Goal: Communication & Community: Answer question/provide support

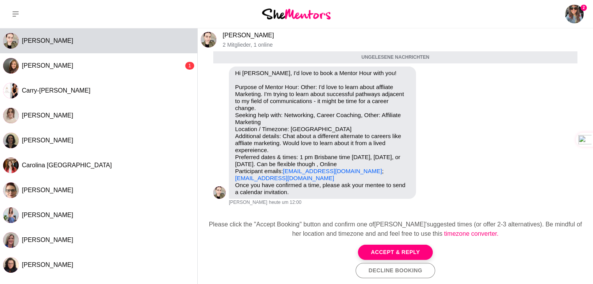
scroll to position [34, 0]
click at [235, 34] on link "[PERSON_NAME]" at bounding box center [247, 35] width 51 height 7
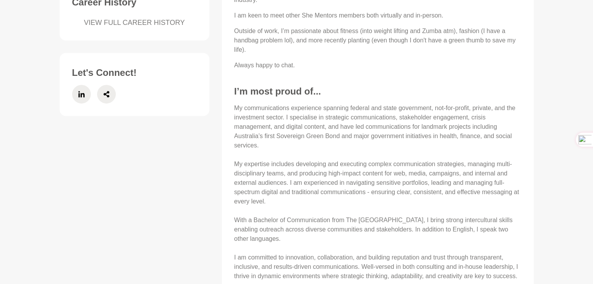
scroll to position [351, 0]
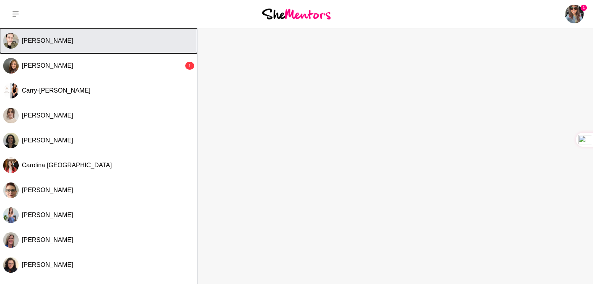
click at [83, 48] on button "[PERSON_NAME]" at bounding box center [98, 40] width 197 height 25
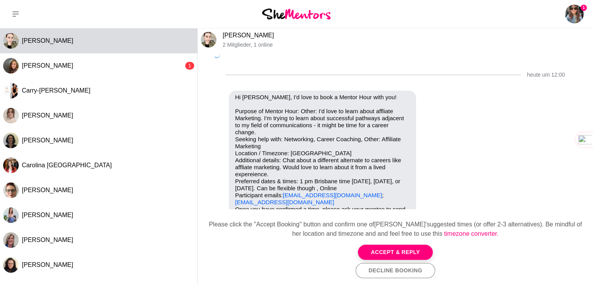
scroll to position [16, 0]
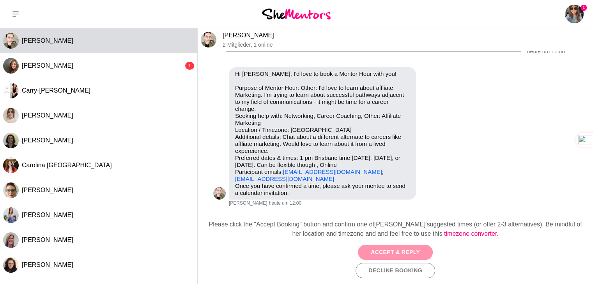
click at [387, 253] on button "Accept & Reply" at bounding box center [395, 252] width 75 height 15
click at [387, 253] on div "Accept & Reply Decline Booking" at bounding box center [395, 262] width 383 height 34
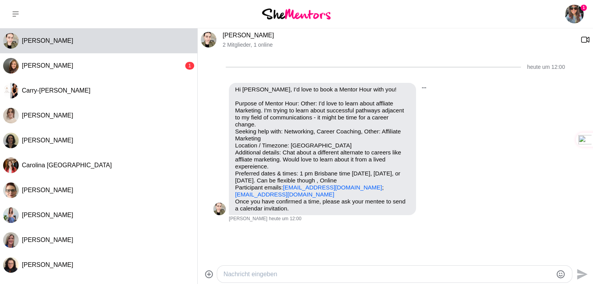
scroll to position [9, 0]
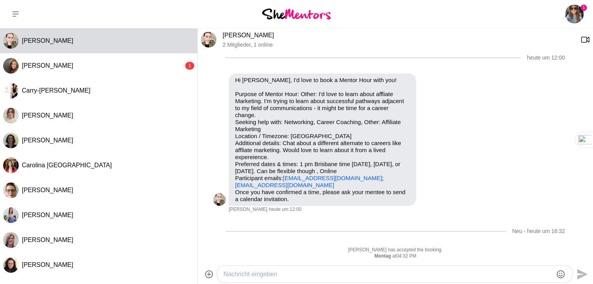
click at [282, 274] on textarea "Nachricht eingeben" at bounding box center [387, 274] width 329 height 9
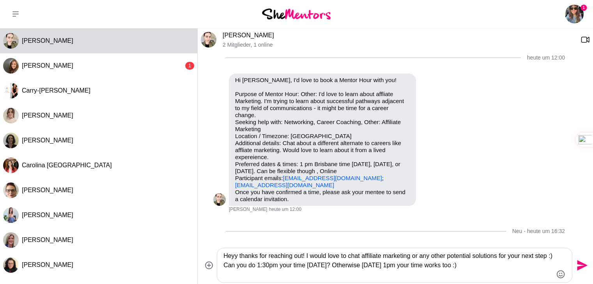
type textarea "Heyy thanks for reaching out! I would love to chat affiliate marketing or any o…"
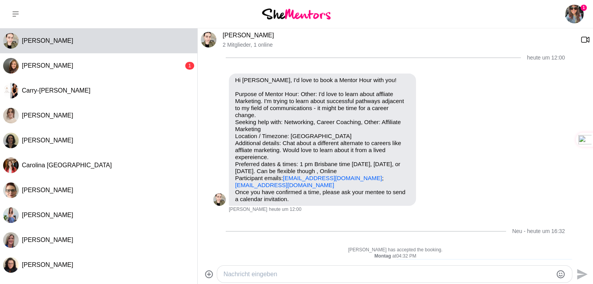
scroll to position [54, 0]
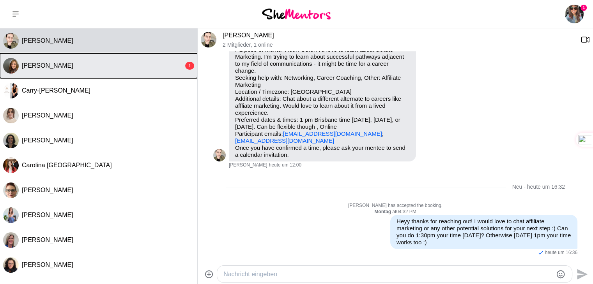
click at [88, 69] on div "[PERSON_NAME]" at bounding box center [103, 66] width 162 height 8
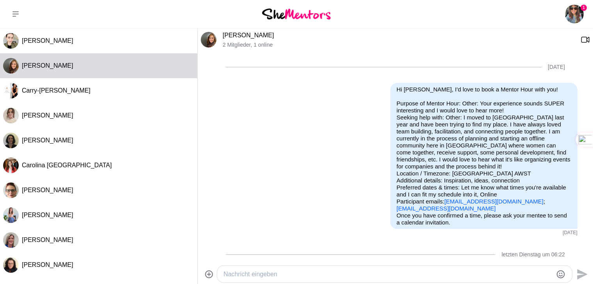
scroll to position [245, 0]
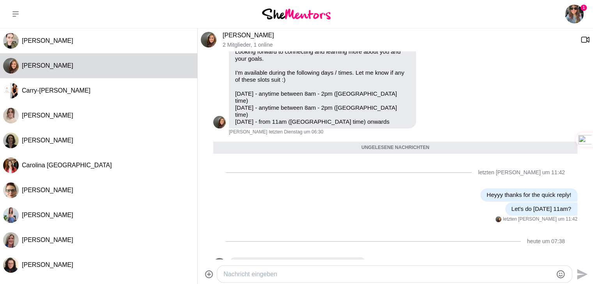
click at [243, 276] on textarea "Nachricht eingeben" at bounding box center [387, 274] width 329 height 9
type textarea "Got it, see you [DATE]!"
